Goal: Communication & Community: Answer question/provide support

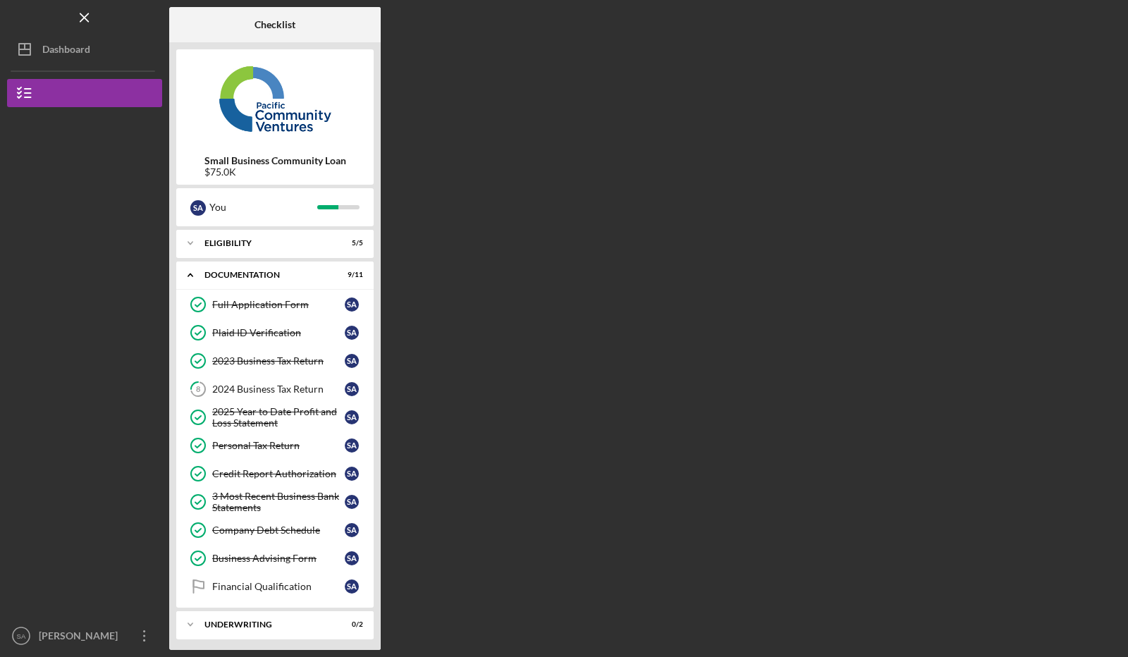
click at [99, 54] on button "Icon/Dashboard Dashboard" at bounding box center [84, 49] width 155 height 28
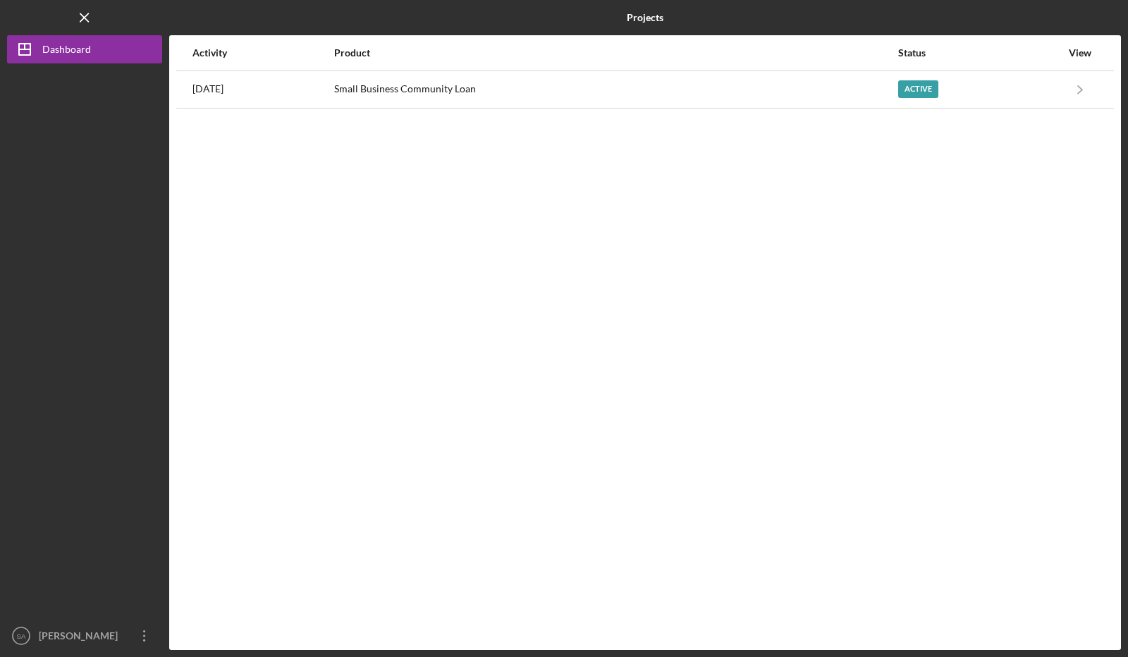
click at [1026, 92] on div "Active" at bounding box center [979, 89] width 163 height 35
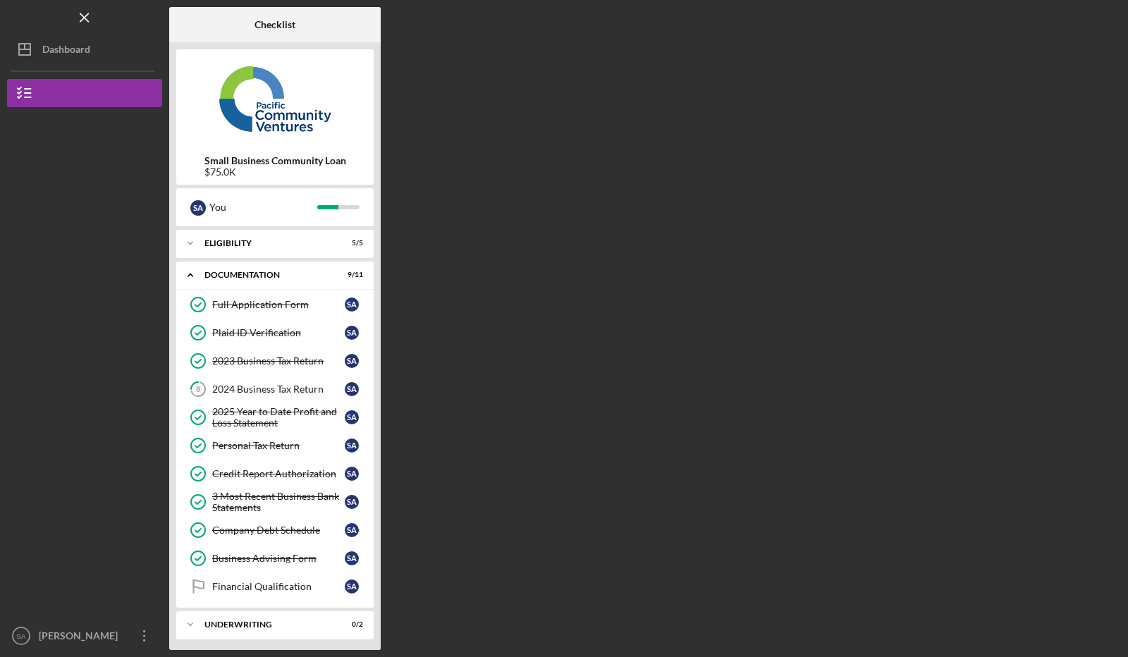
click at [68, 55] on div "Dashboard" at bounding box center [66, 51] width 48 height 32
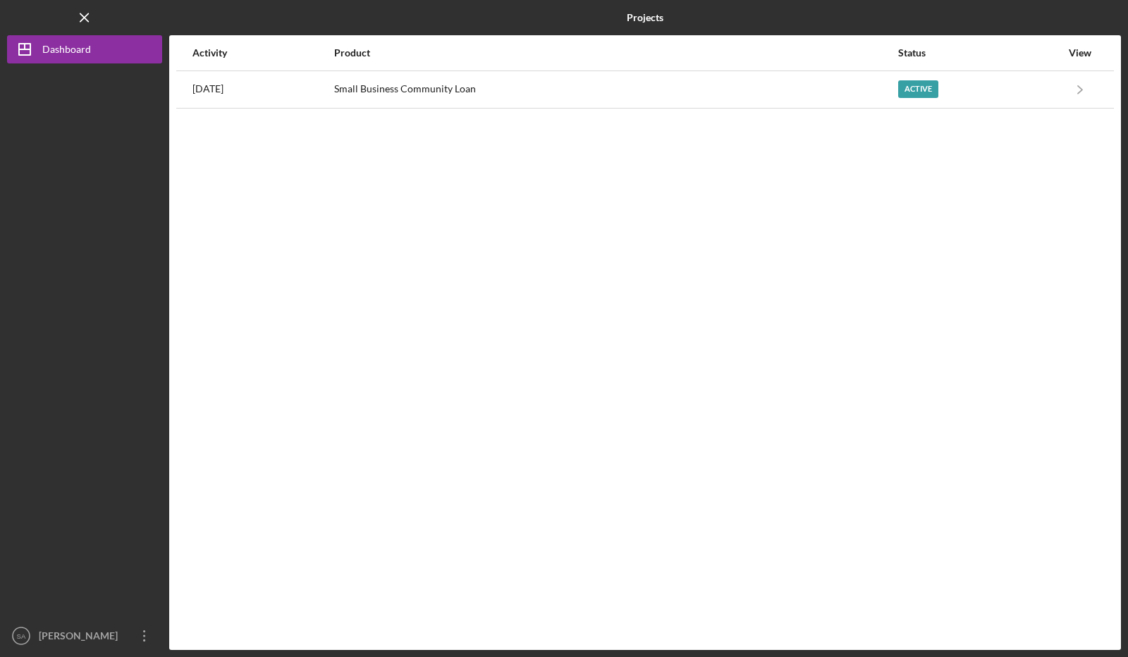
click at [333, 90] on div "[DATE]" at bounding box center [262, 89] width 140 height 35
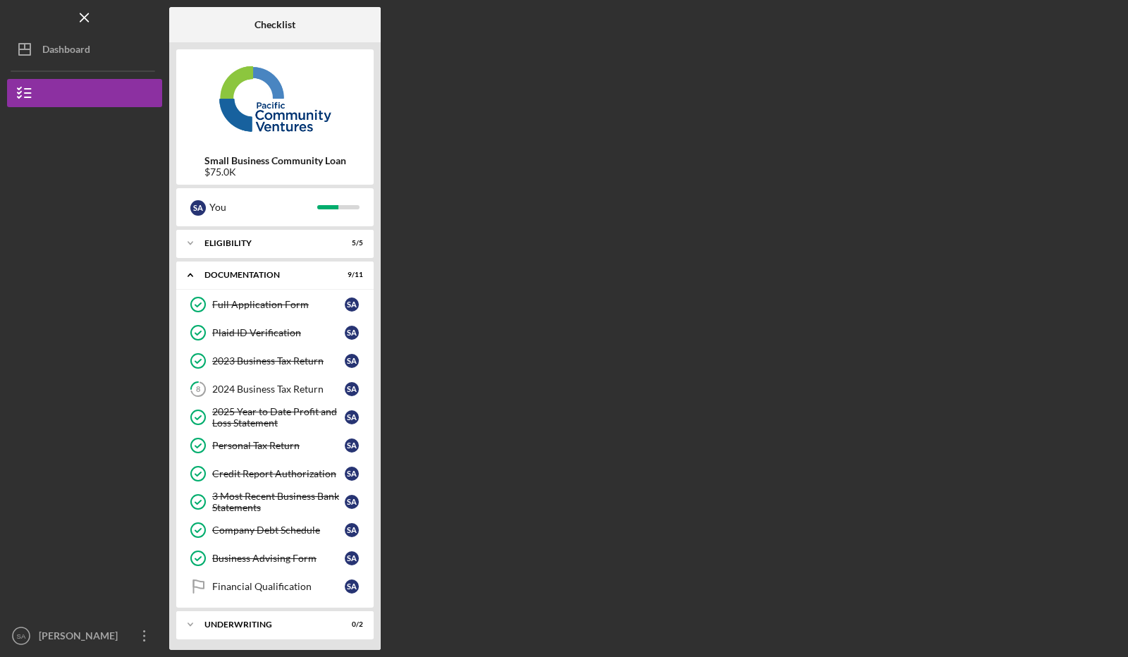
click at [245, 380] on link "8 2024 Business Tax Return S A" at bounding box center [274, 389] width 183 height 28
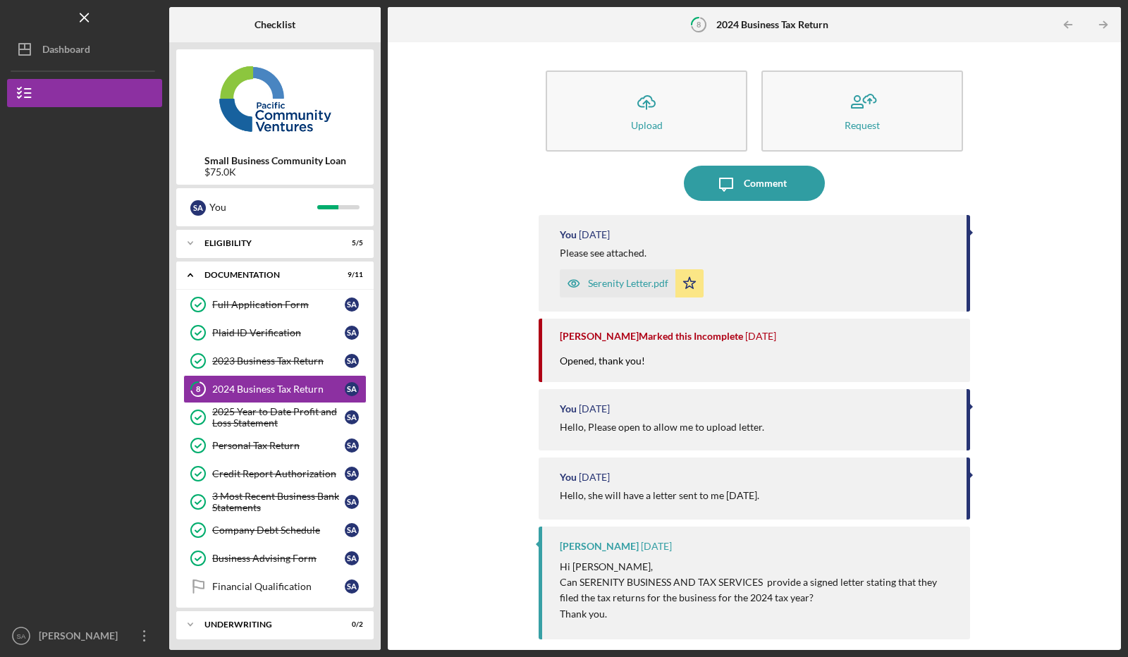
click at [758, 181] on div "Comment" at bounding box center [765, 183] width 43 height 35
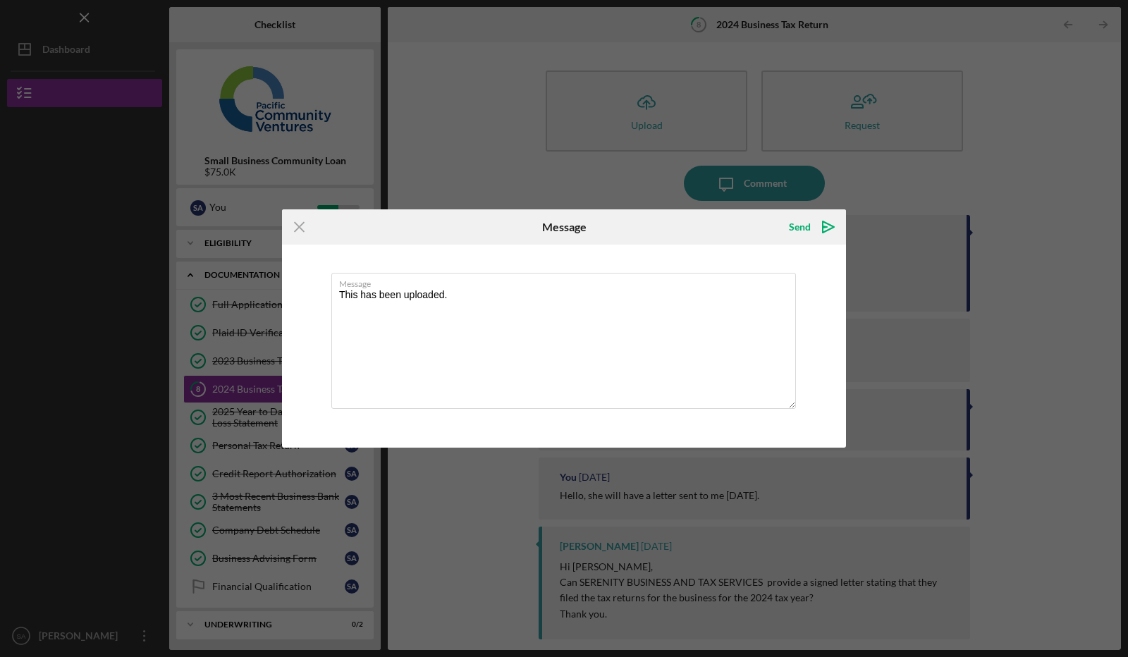
type textarea "This has been uploaded."
click at [828, 223] on icon "Icon/icon-invite-send" at bounding box center [828, 226] width 35 height 35
